Goal: Complete application form

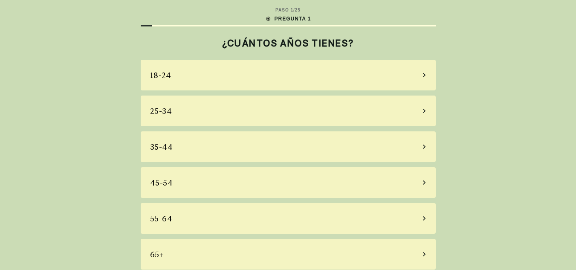
scroll to position [6, 0]
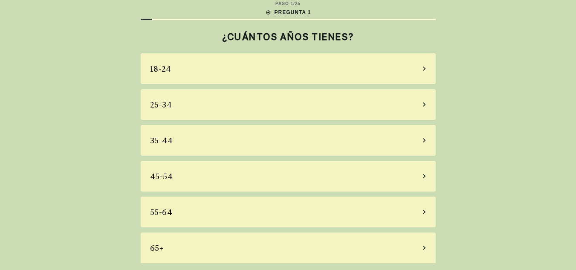
click at [219, 81] on div "18-24" at bounding box center [288, 68] width 295 height 31
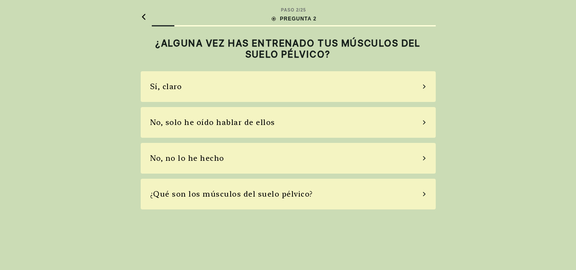
scroll to position [0, 0]
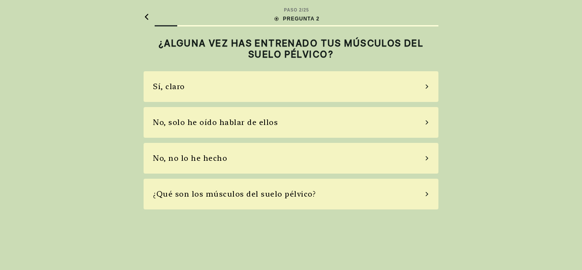
click at [224, 100] on div "Sí, claro" at bounding box center [291, 86] width 295 height 31
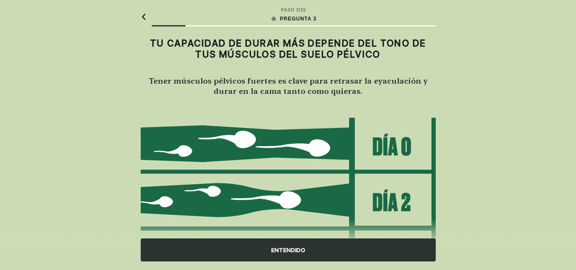
click at [291, 248] on div "ENTENDIDO" at bounding box center [288, 249] width 295 height 23
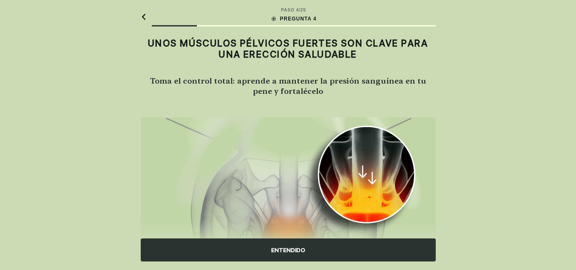
click at [292, 245] on div "ENTENDIDO" at bounding box center [288, 249] width 295 height 23
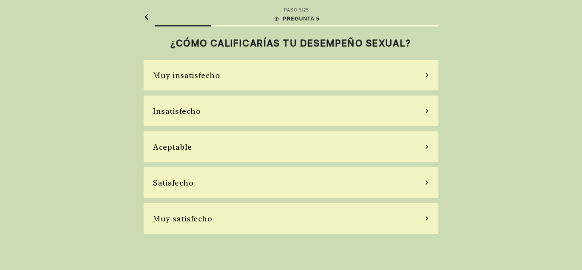
click at [273, 198] on div "Muy insatisfecho Insatisfecho Aceptable Satisfecho Muy satisfecho" at bounding box center [291, 147] width 295 height 174
click at [272, 185] on div "Satisfecho" at bounding box center [291, 182] width 295 height 31
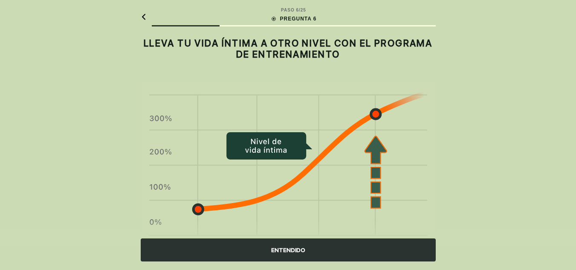
click at [281, 240] on div "ENTENDIDO" at bounding box center [288, 249] width 295 height 23
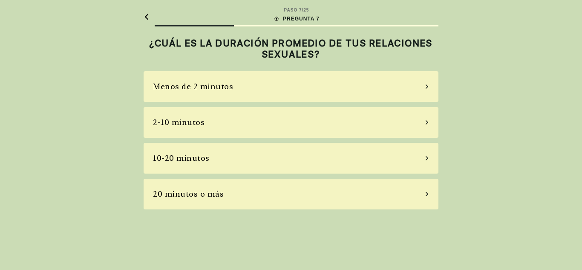
click at [265, 187] on div "20 minutos o más" at bounding box center [291, 194] width 295 height 31
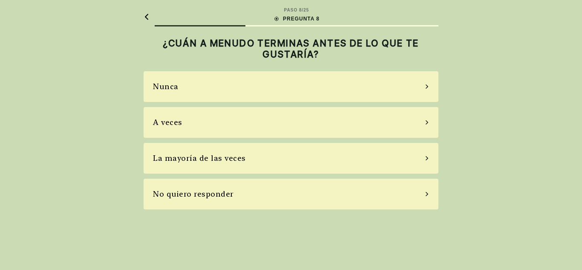
click at [268, 200] on div "No quiero responder" at bounding box center [291, 194] width 295 height 31
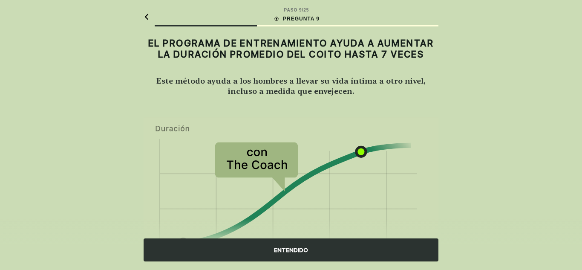
click at [276, 247] on div "ENTENDIDO" at bounding box center [291, 249] width 295 height 23
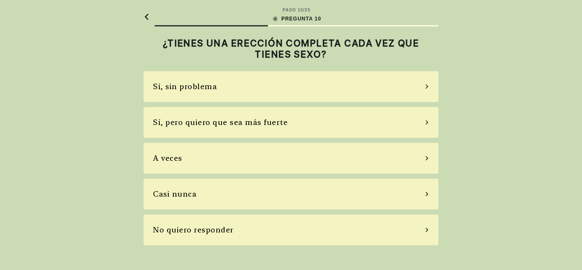
click at [251, 151] on div "A veces" at bounding box center [291, 158] width 295 height 31
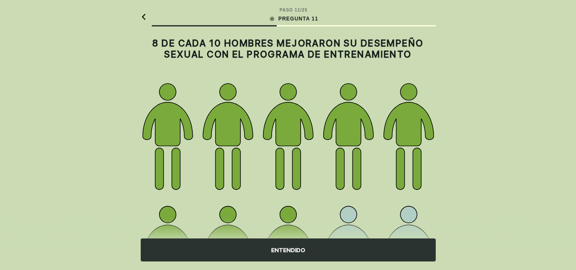
click at [274, 244] on div "ENTENDIDO" at bounding box center [288, 249] width 295 height 23
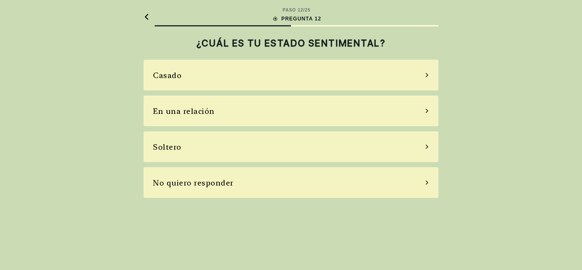
click at [282, 114] on div "En una relación" at bounding box center [291, 110] width 295 height 31
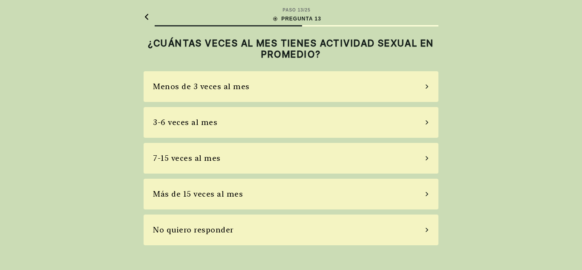
click at [259, 165] on div "7-15 veces al mes" at bounding box center [291, 158] width 295 height 31
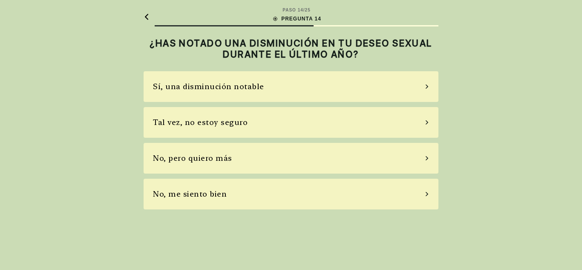
click at [261, 193] on div "No, me siento bien" at bounding box center [291, 194] width 295 height 31
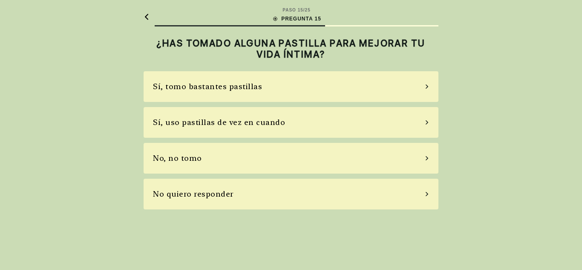
click at [261, 193] on div "No quiero responder" at bounding box center [291, 194] width 295 height 31
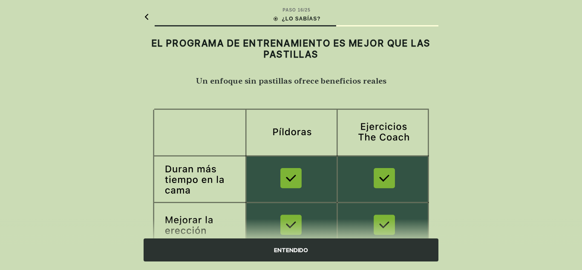
click at [296, 242] on div "ENTENDIDO" at bounding box center [291, 249] width 295 height 23
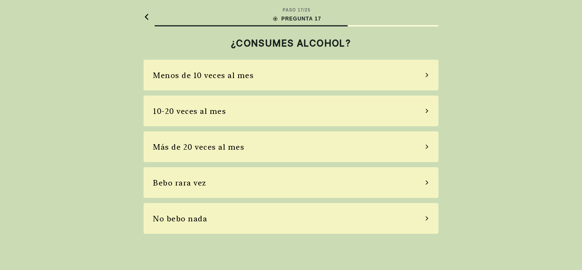
click at [276, 119] on div "10-20 veces al mes" at bounding box center [291, 110] width 295 height 31
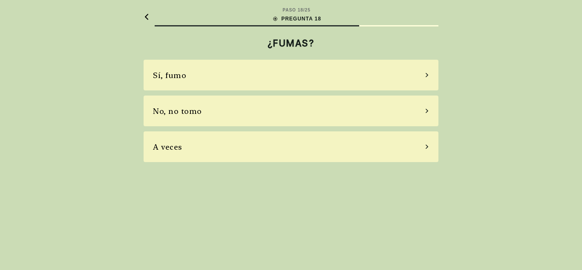
click at [274, 144] on div "A veces" at bounding box center [291, 146] width 295 height 31
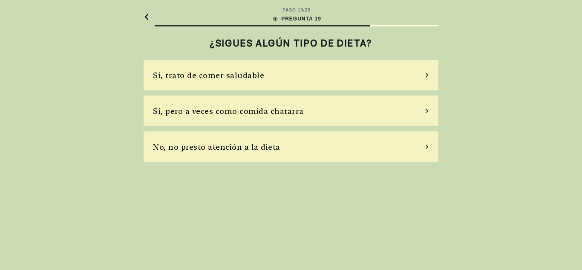
click at [274, 126] on div "Sí, pero a veces como comida chatarra" at bounding box center [291, 110] width 295 height 31
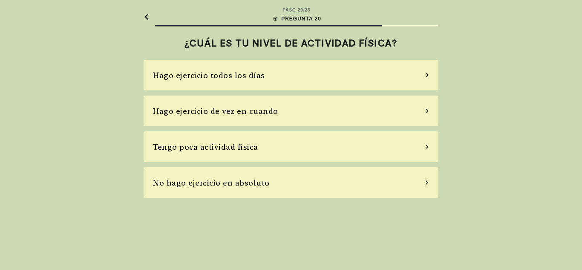
click at [262, 82] on div "Hago ejercicio todos los días" at bounding box center [291, 75] width 295 height 31
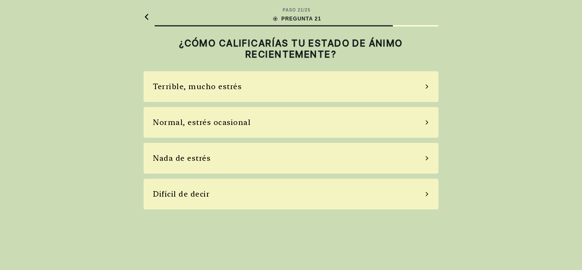
click at [254, 123] on div "Normal, estrés ocasional" at bounding box center [291, 122] width 295 height 31
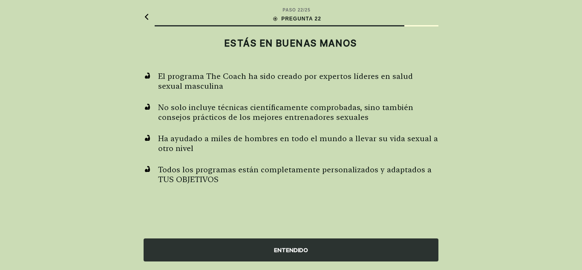
click at [293, 254] on div "ENTENDIDO" at bounding box center [291, 249] width 295 height 23
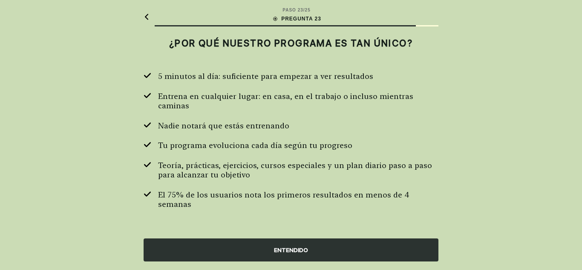
click at [284, 231] on div "ENTENDIDO" at bounding box center [291, 244] width 582 height 51
click at [293, 249] on div "ENTENDIDO" at bounding box center [291, 249] width 295 height 23
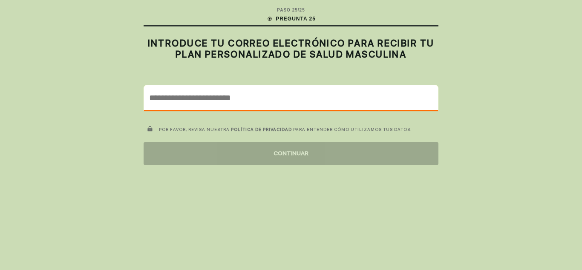
click at [325, 88] on input "email" at bounding box center [291, 97] width 294 height 25
click at [367, 96] on input "email" at bounding box center [291, 97] width 294 height 25
